Goal: Task Accomplishment & Management: Manage account settings

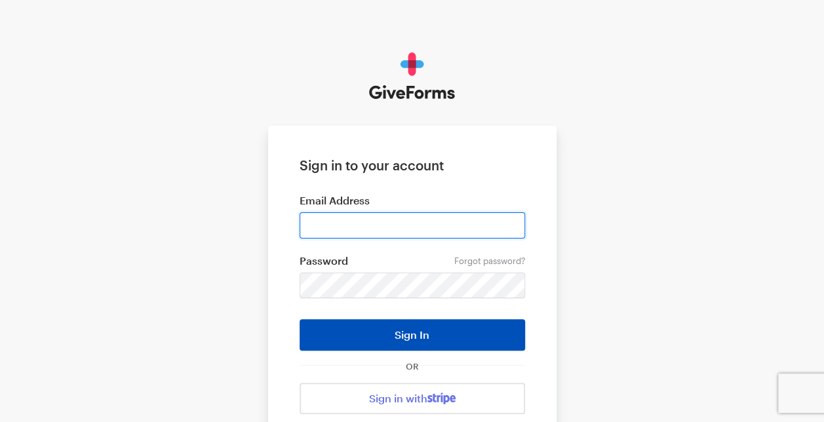
type input "ckim@brightfocus.org"
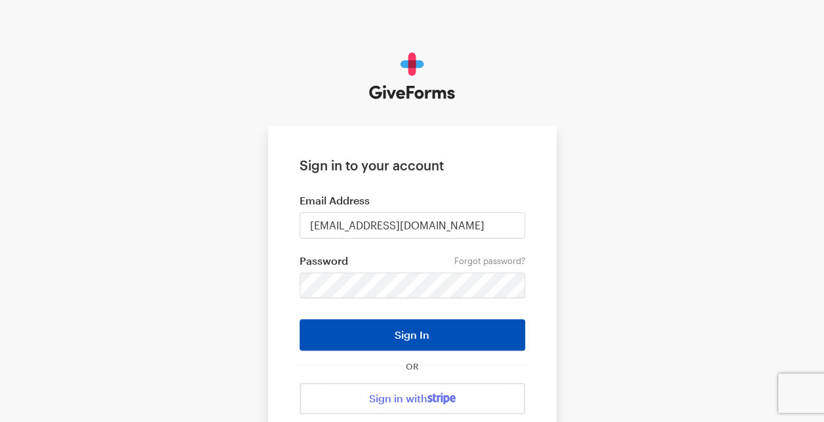
click at [454, 340] on button "Sign In" at bounding box center [413, 334] width 226 height 31
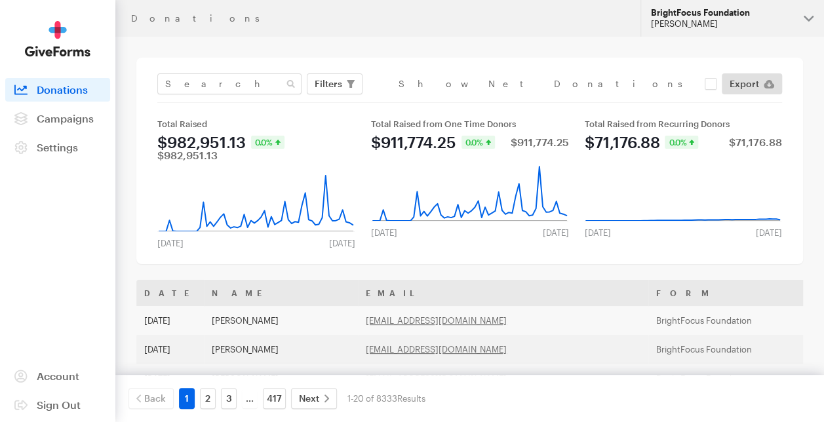
click at [801, 21] on button "BrightFocus Foundation Cheryl Kim" at bounding box center [733, 18] width 184 height 37
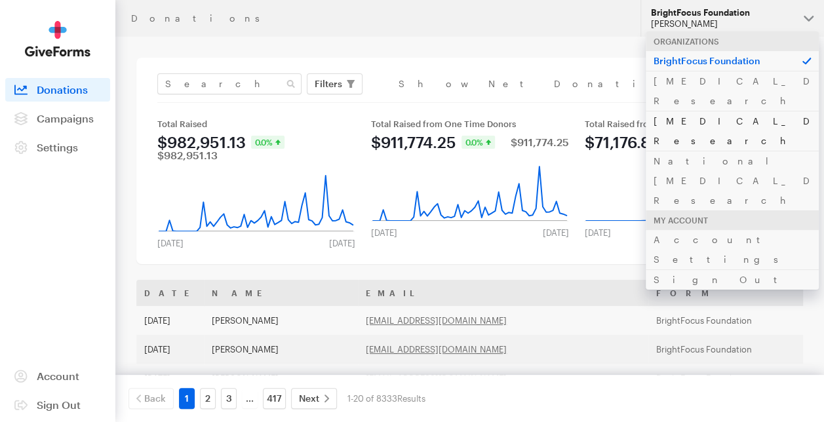
click at [703, 111] on link "Alzheimer's Disease Research" at bounding box center [732, 131] width 173 height 40
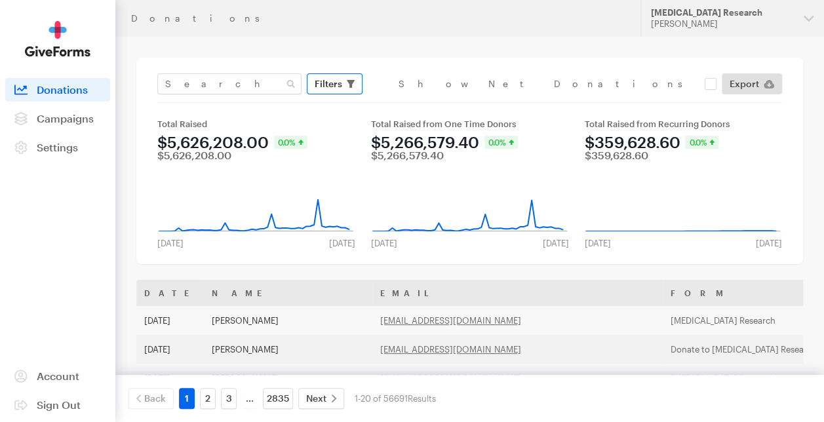
click at [334, 77] on span "Filters" at bounding box center [329, 84] width 28 height 16
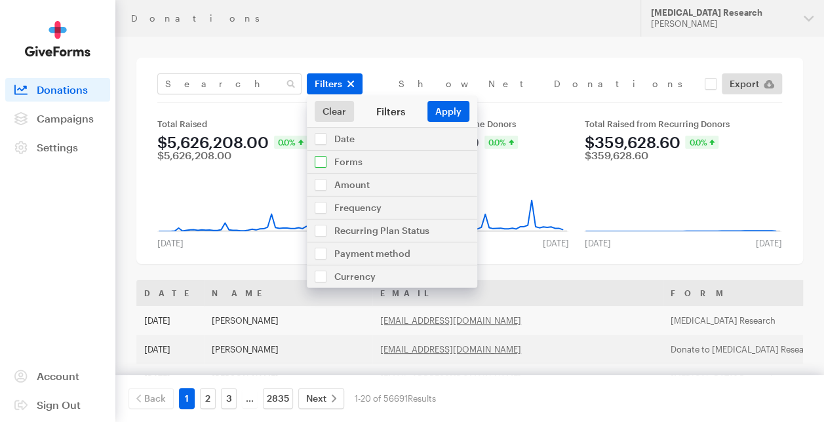
click at [325, 161] on input "checkbox" at bounding box center [392, 162] width 171 height 22
checkbox input "true"
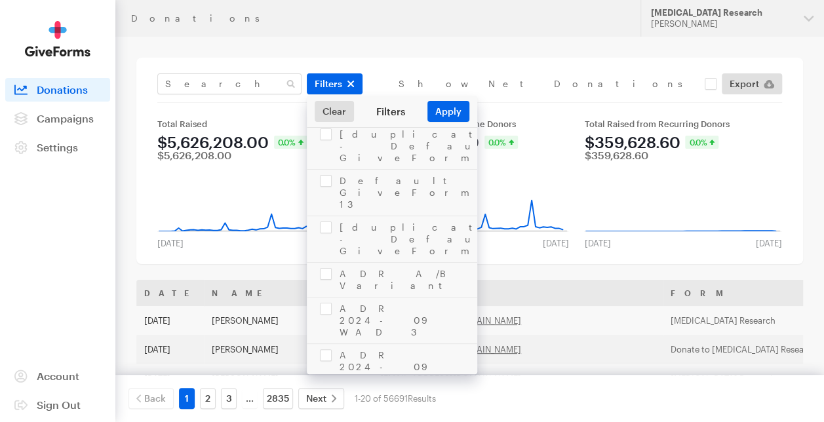
scroll to position [1049, 0]
checkbox input "true"
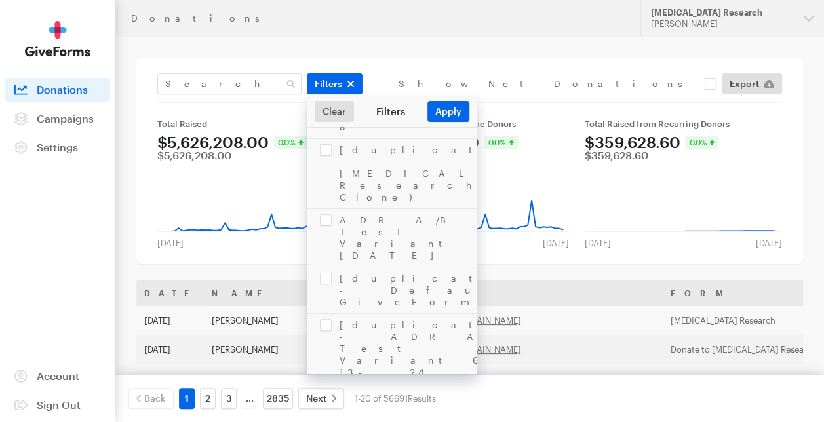
checkbox input "true"
click at [452, 108] on button "Apply" at bounding box center [449, 111] width 42 height 21
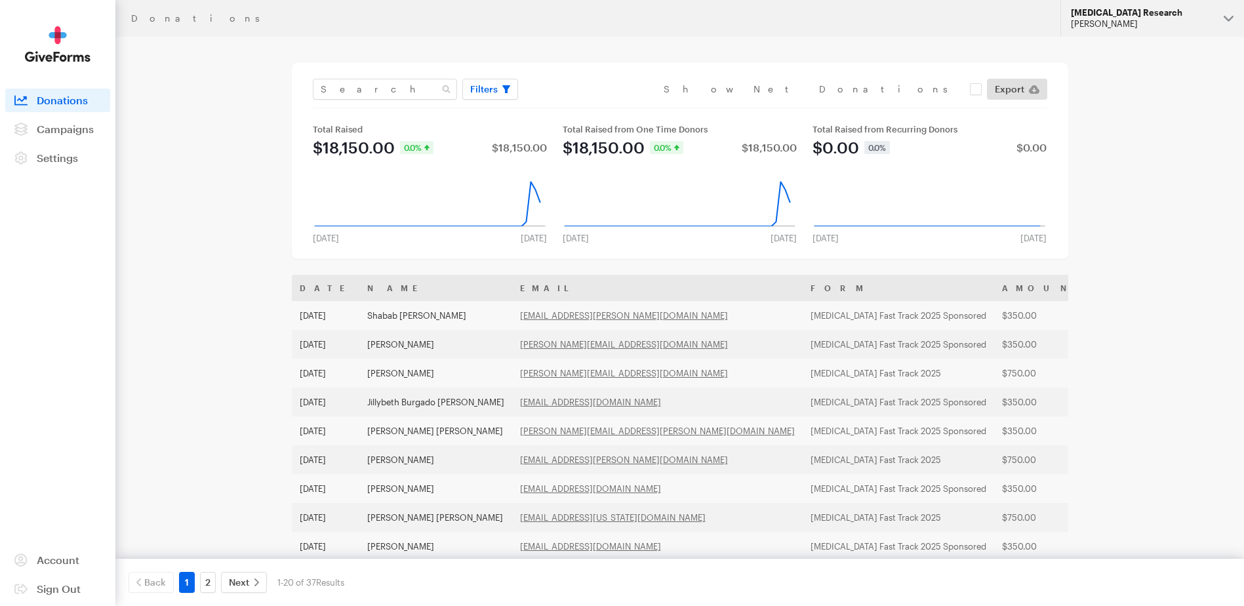
click at [824, 26] on div "[PERSON_NAME]" at bounding box center [1142, 23] width 142 height 11
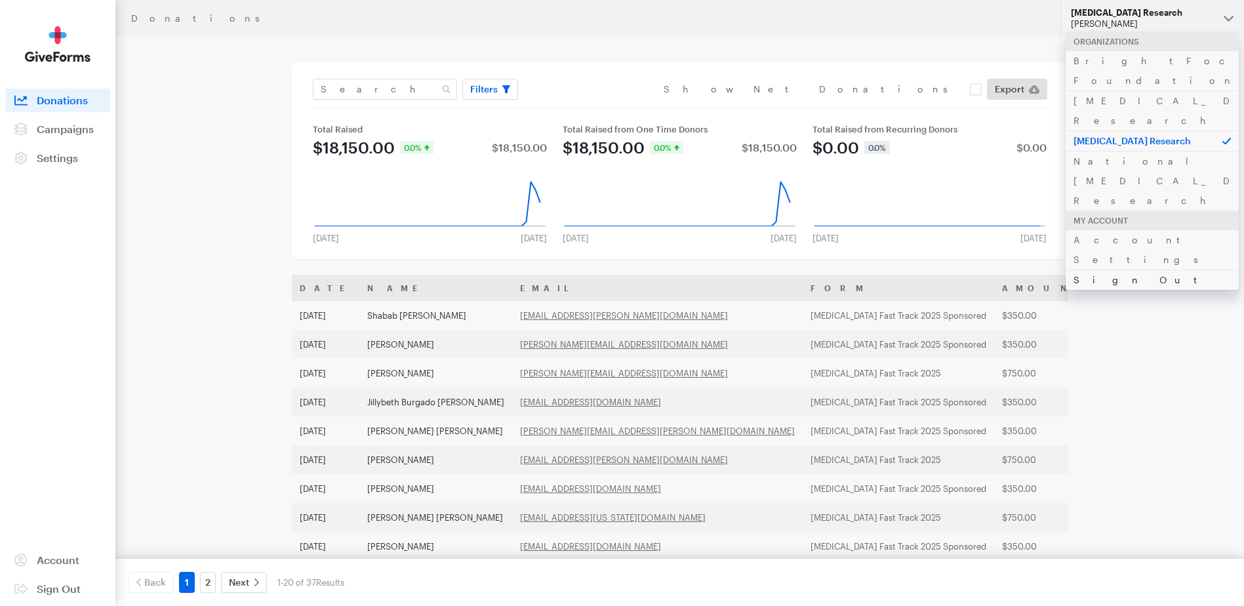
click at [824, 270] on link "Sign Out" at bounding box center [1152, 280] width 173 height 20
